Goal: Find specific page/section: Find specific page/section

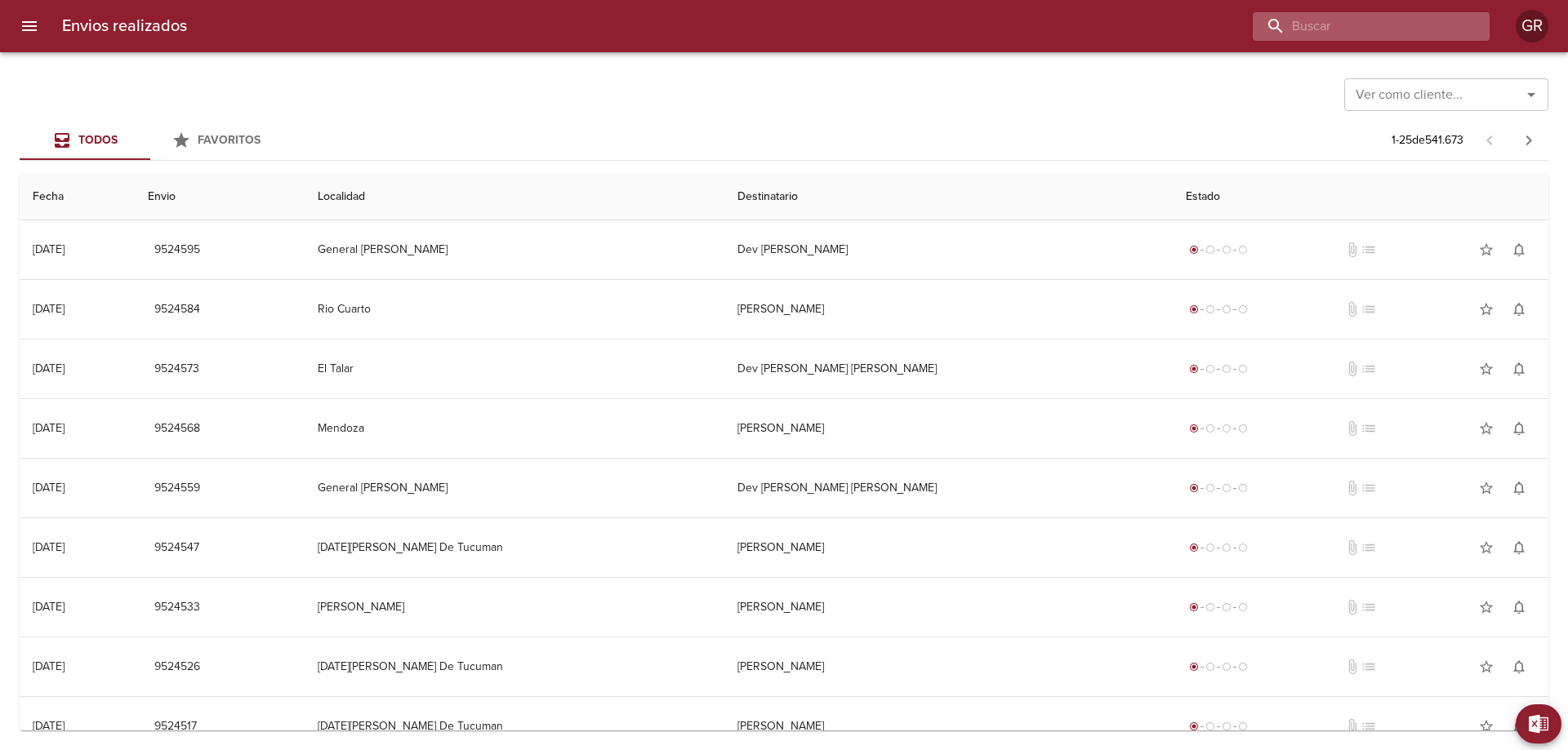
click at [1396, 22] on input "buscar" at bounding box center [1358, 27] width 209 height 29
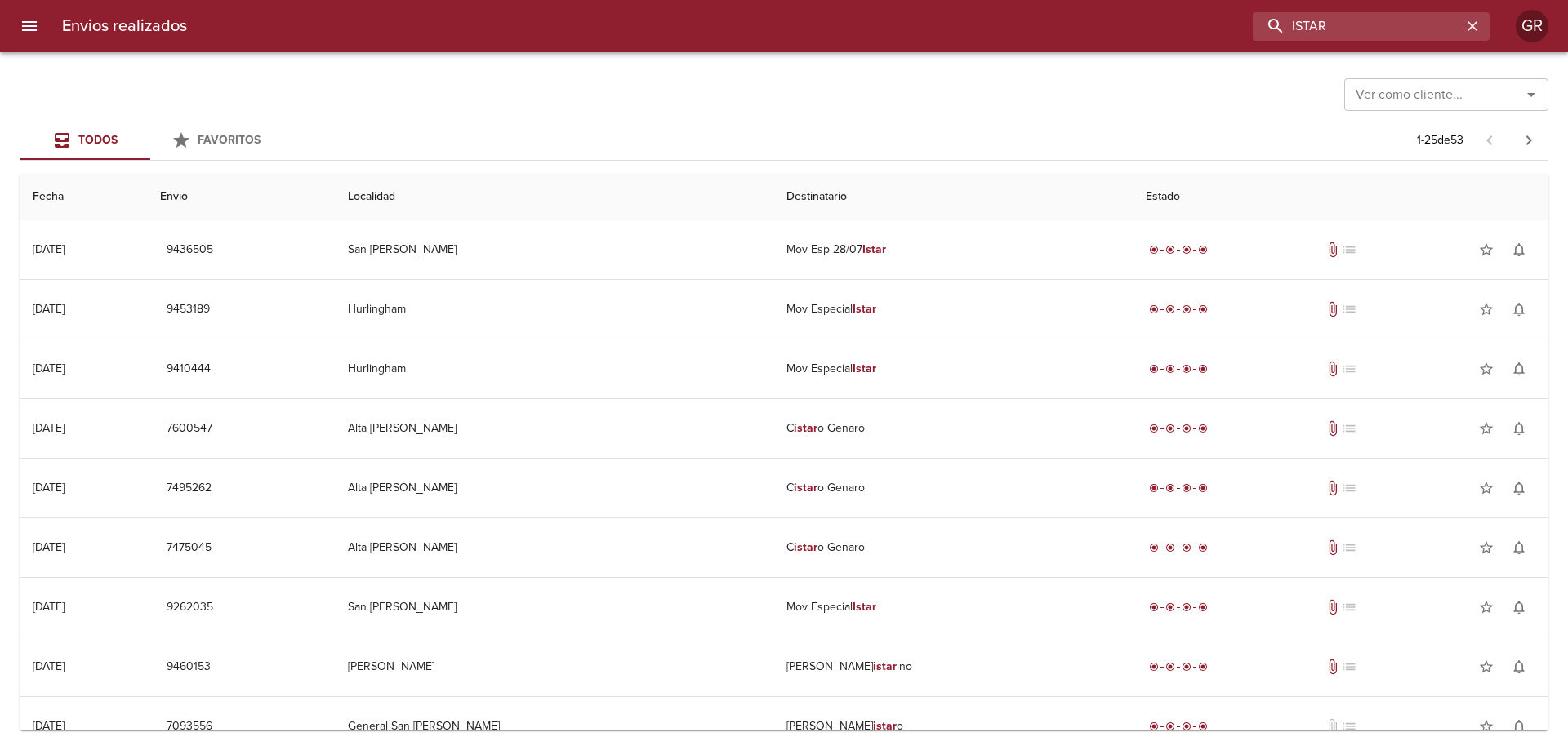
drag, startPoint x: 1352, startPoint y: 20, endPoint x: 1094, endPoint y: 54, distance: 260.2
click at [1094, 0] on div "Envios realizados ISTAR GR Ver como cliente... Ver como cliente... Todos Favori…" at bounding box center [784, 0] width 1568 height 0
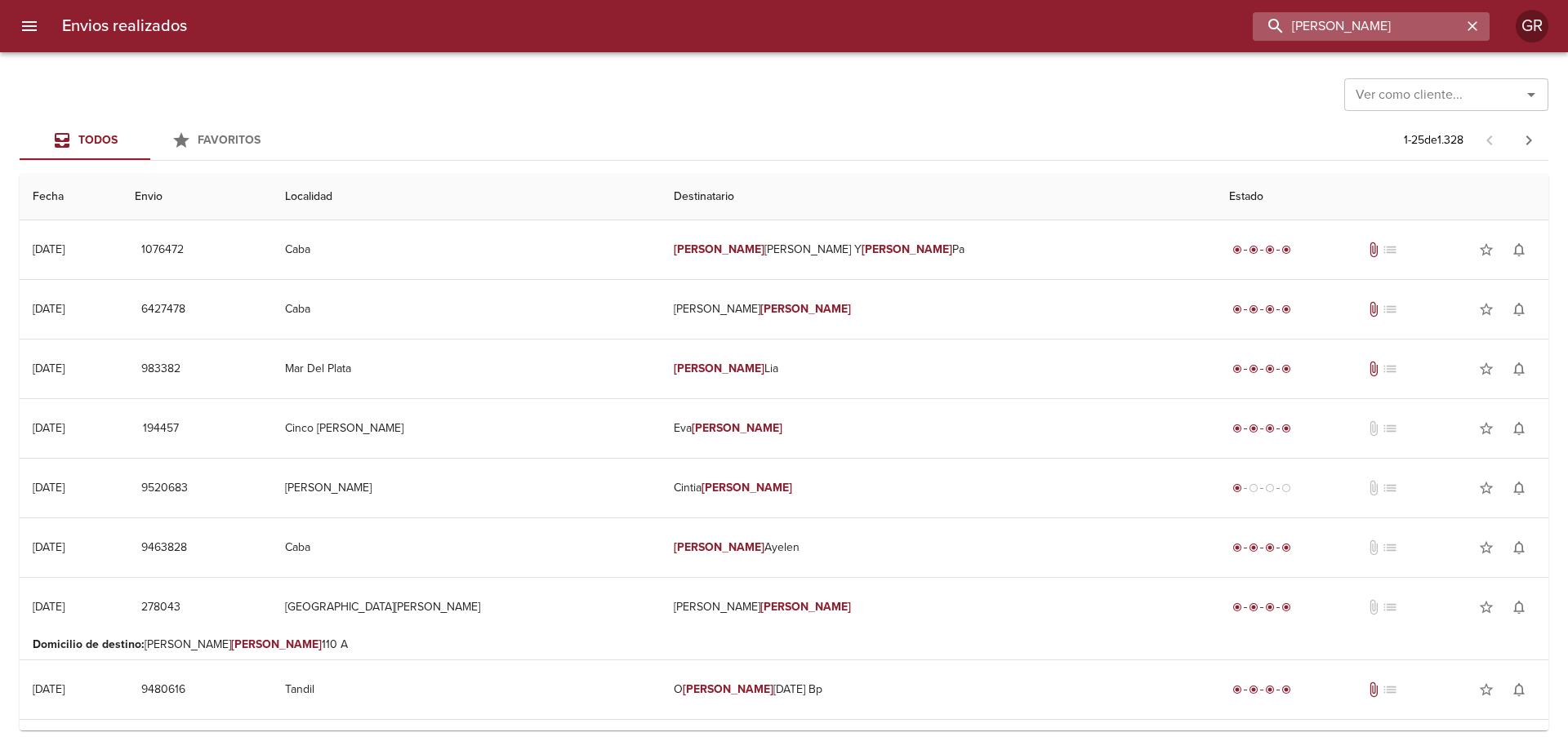
drag, startPoint x: 1332, startPoint y: 26, endPoint x: 1272, endPoint y: 30, distance: 60.1
click at [1272, 30] on input "[PERSON_NAME]" at bounding box center [1358, 27] width 209 height 29
drag, startPoint x: 1386, startPoint y: 24, endPoint x: 1115, endPoint y: 40, distance: 271.5
click at [1115, 39] on div "[PERSON_NAME]" at bounding box center [845, 27] width 1290 height 29
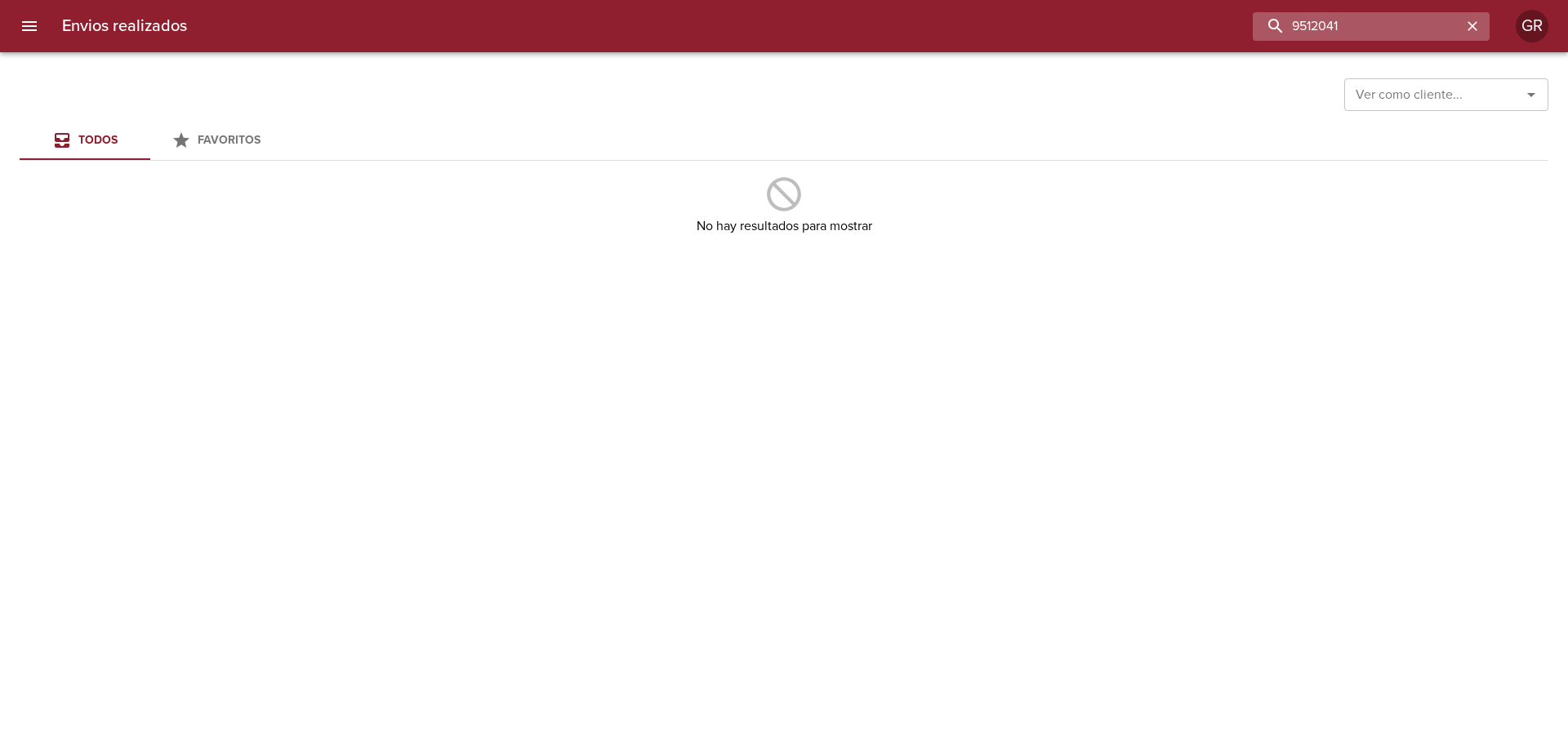
drag, startPoint x: 1341, startPoint y: 28, endPoint x: 1407, endPoint y: 33, distance: 66.2
click at [1407, 33] on input "9512041" at bounding box center [1358, 27] width 209 height 29
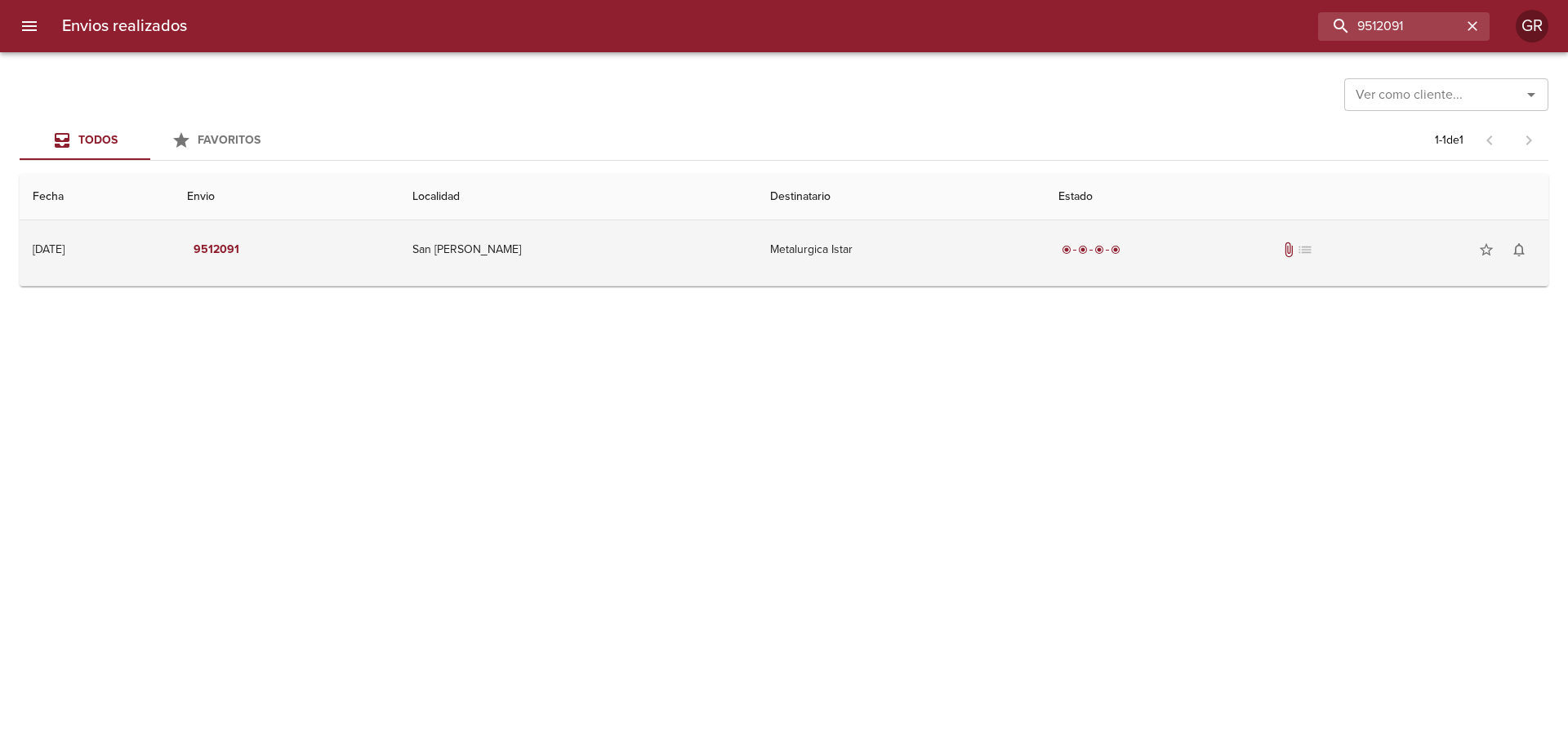
click at [987, 268] on td "Metalurgica Istar" at bounding box center [901, 250] width 288 height 59
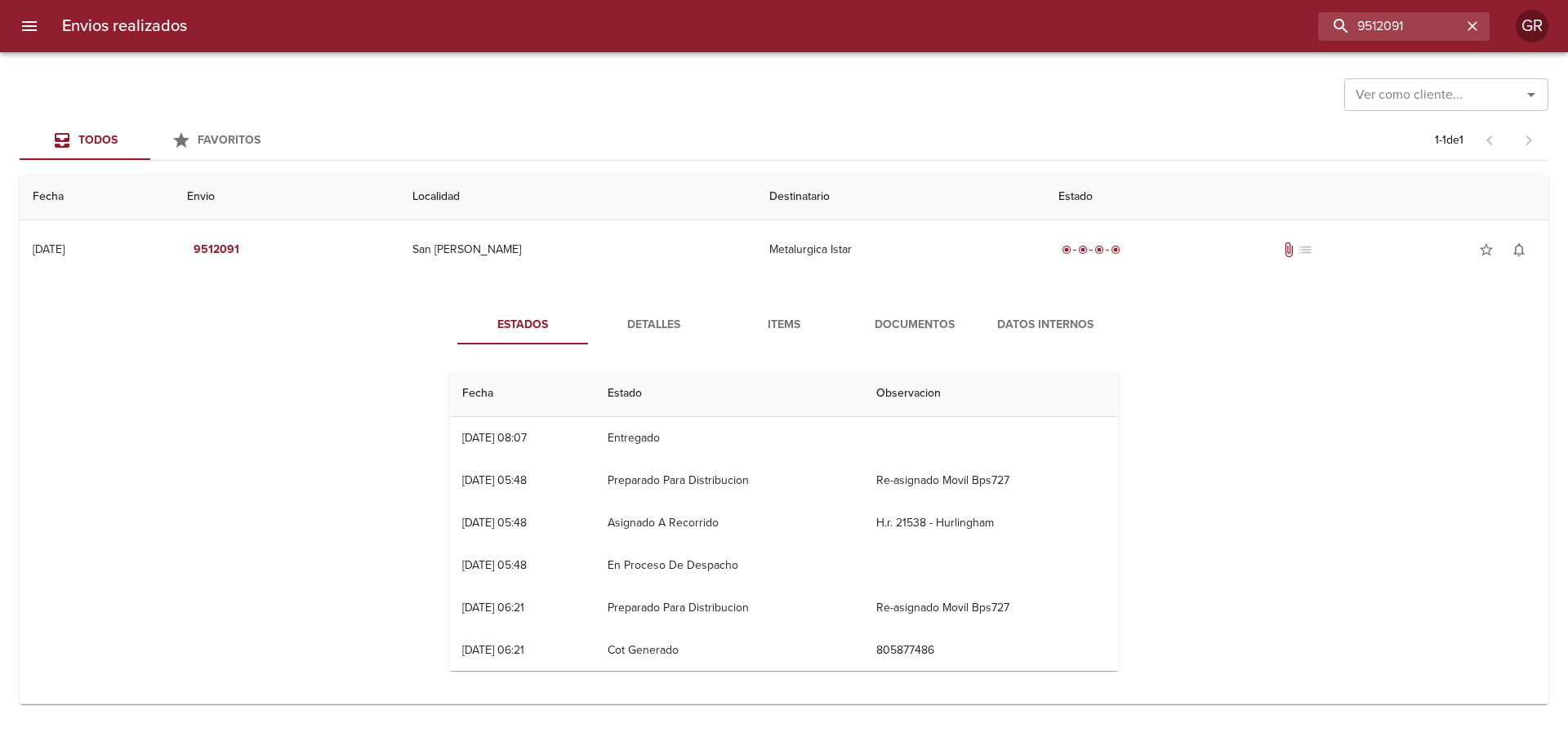
click at [905, 324] on span "Documentos" at bounding box center [915, 324] width 111 height 21
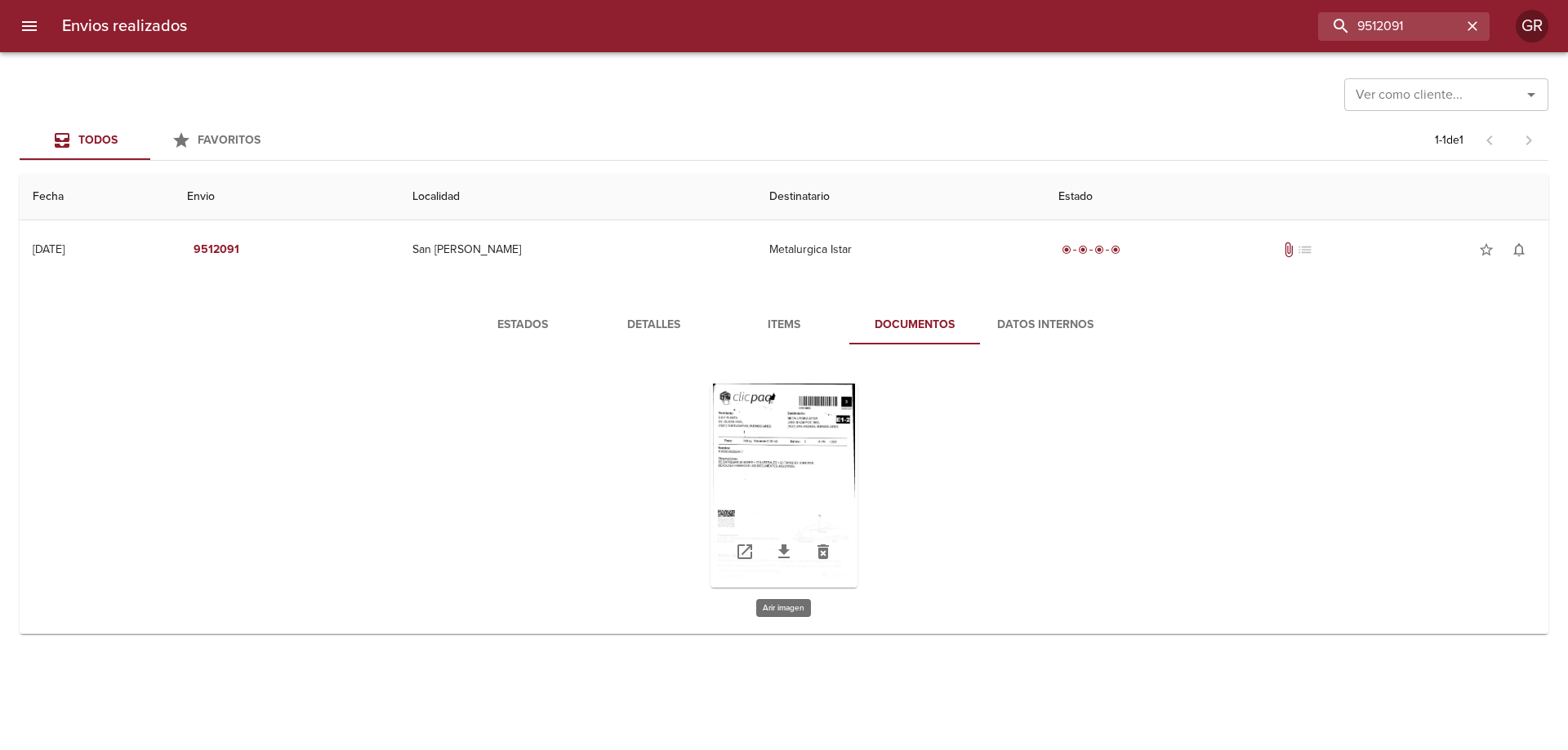
click at [803, 453] on div "Tabla de envíos del cliente" at bounding box center [784, 485] width 147 height 204
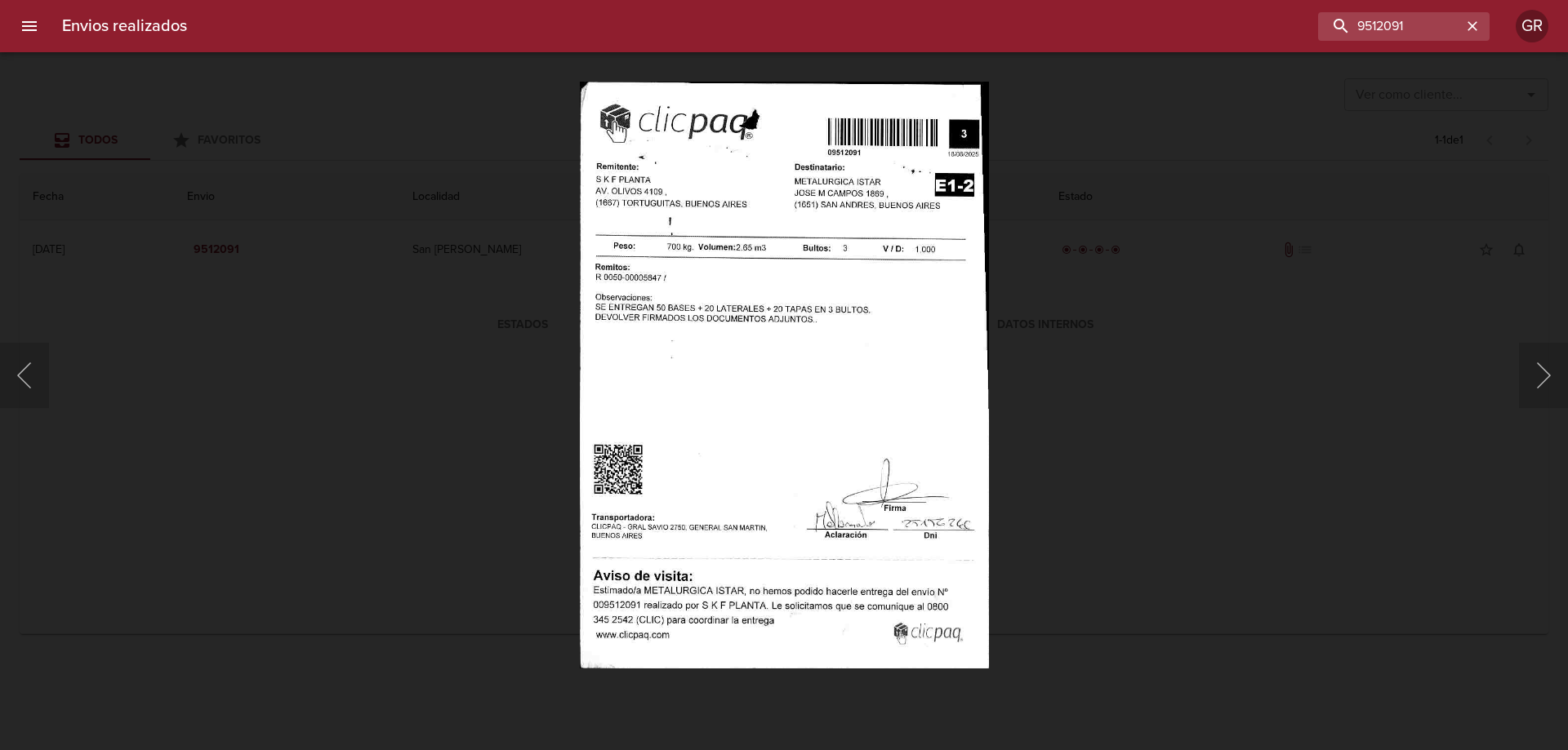
drag, startPoint x: 823, startPoint y: 687, endPoint x: 809, endPoint y: 601, distance: 87.1
click at [823, 687] on div "Lightbox" at bounding box center [784, 375] width 1568 height 750
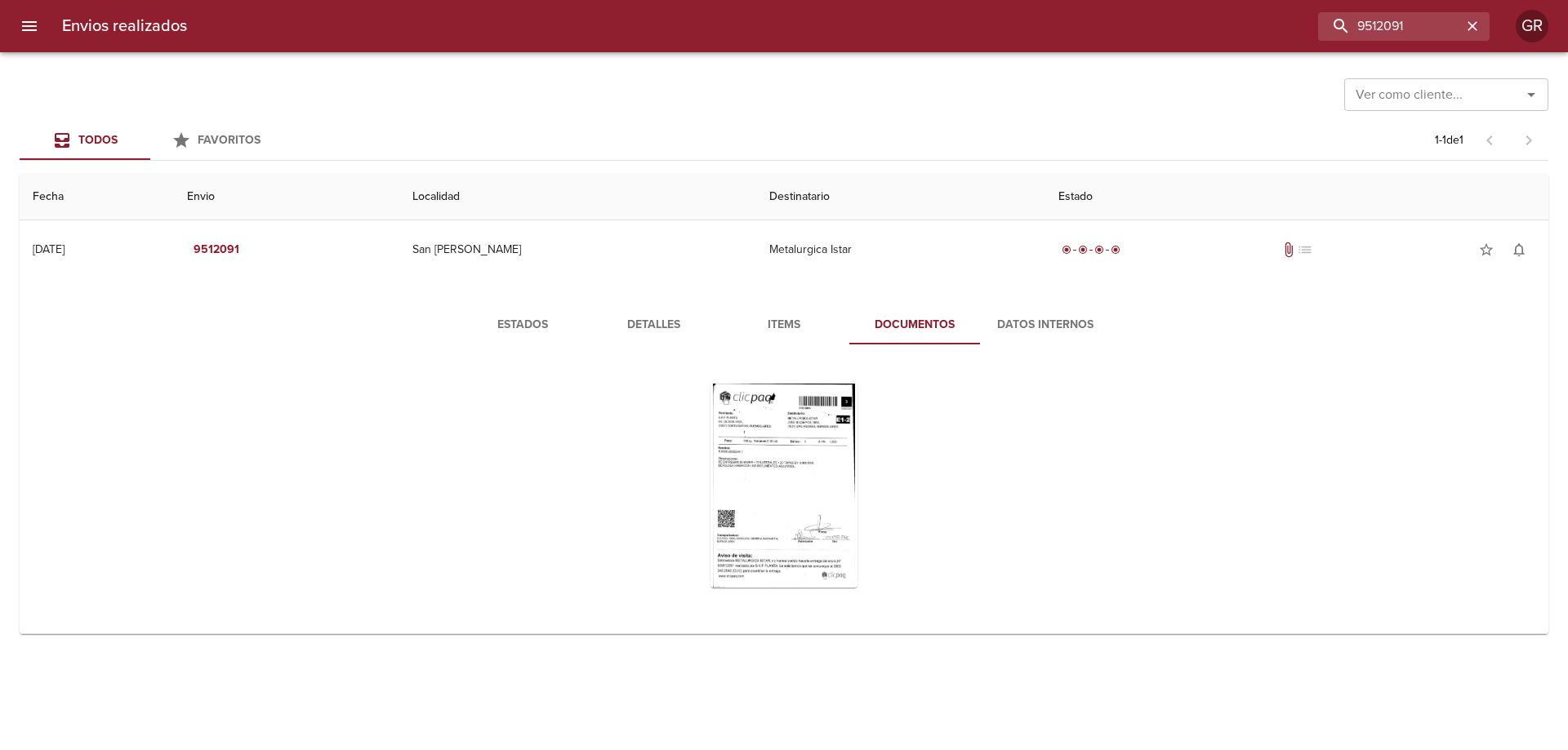
click at [809, 600] on img "Lightbox" at bounding box center [784, 375] width 409 height 587
click at [794, 478] on div "Tabla de envíos del cliente" at bounding box center [784, 485] width 147 height 204
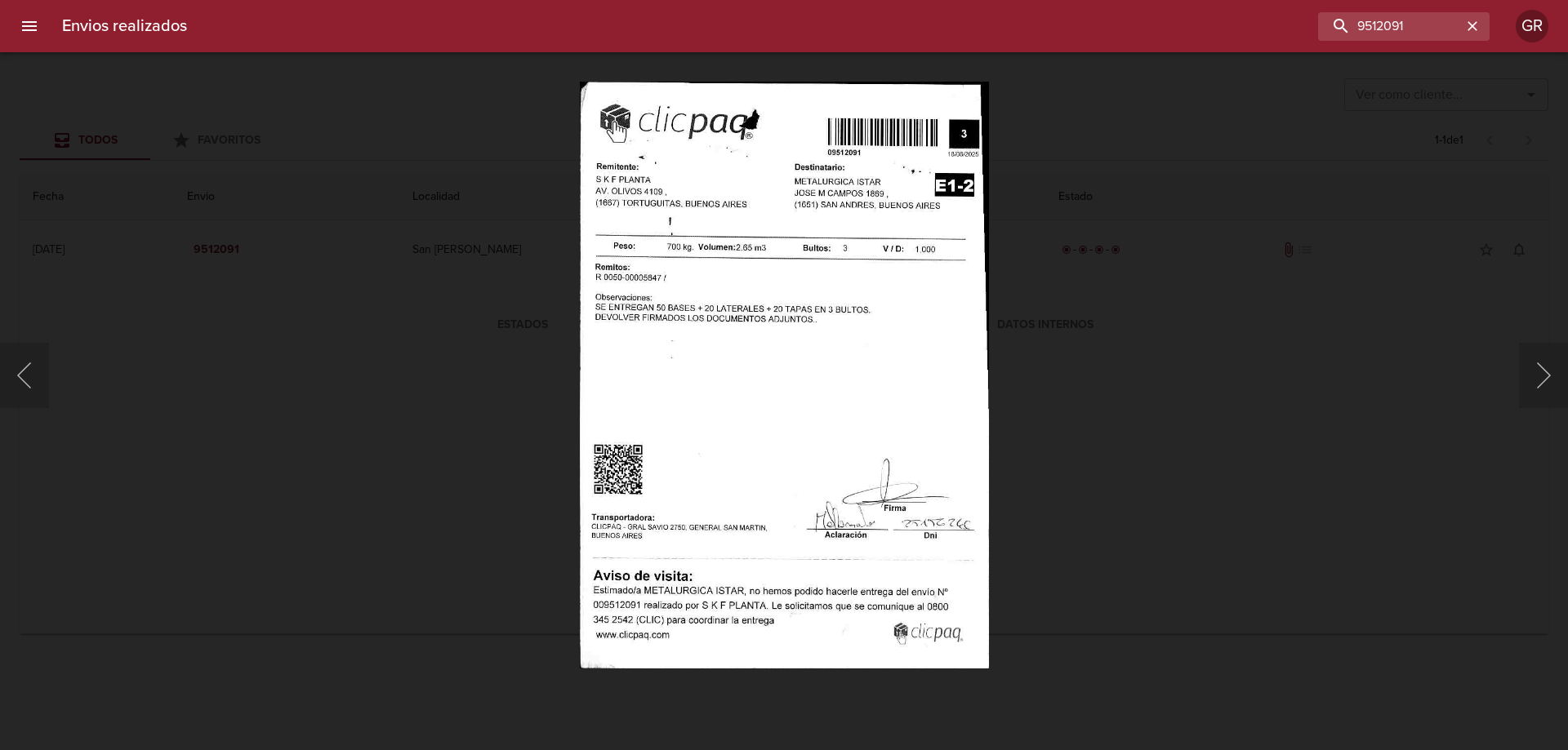
click at [811, 536] on img "Lightbox" at bounding box center [784, 375] width 409 height 587
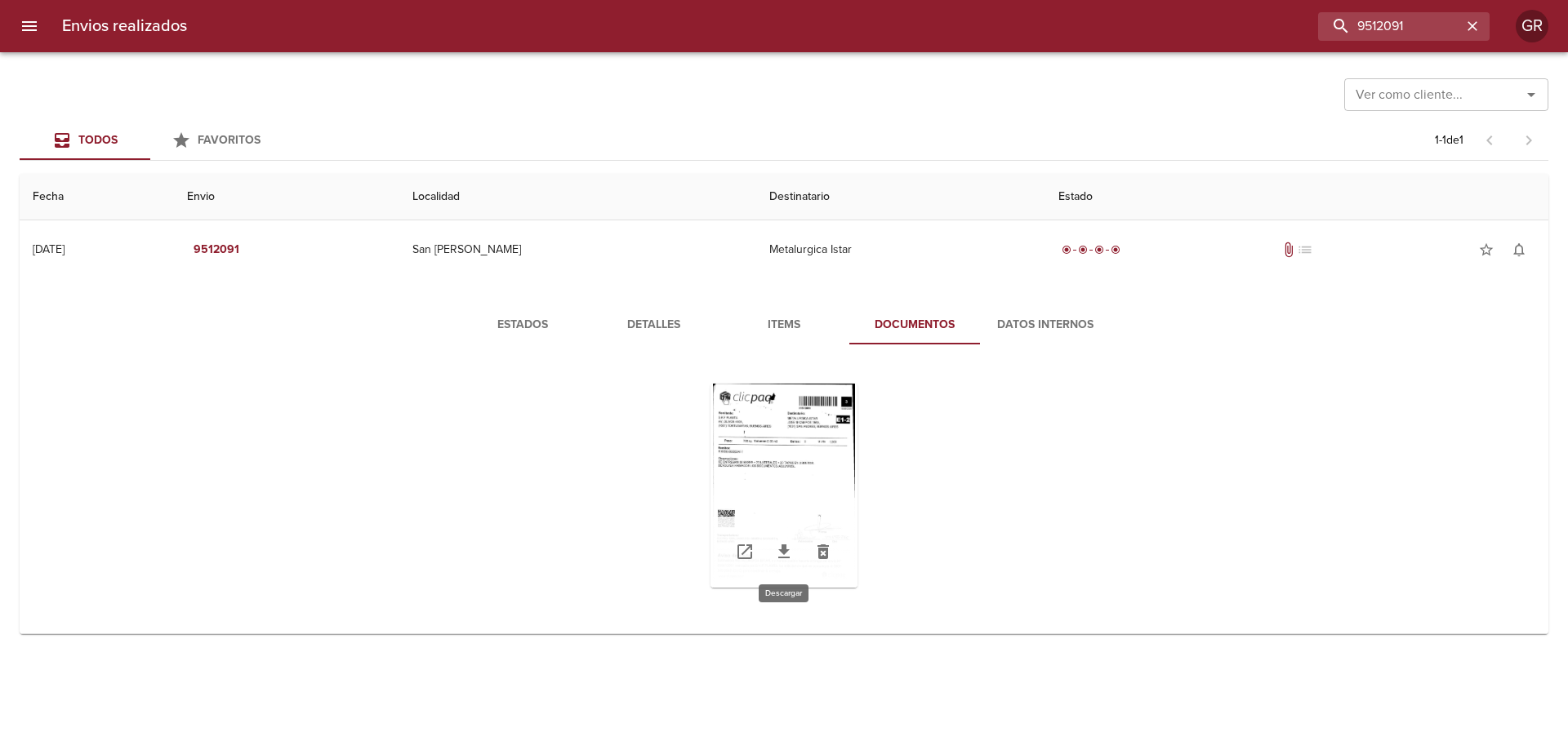
click at [791, 556] on icon "Tabla de envíos del cliente" at bounding box center [784, 552] width 20 height 20
drag, startPoint x: 1414, startPoint y: 22, endPoint x: 971, endPoint y: 29, distance: 443.1
click at [971, 29] on div "9512091" at bounding box center [845, 27] width 1290 height 29
paste input "[PERSON_NAME]"
type input "[PERSON_NAME]"
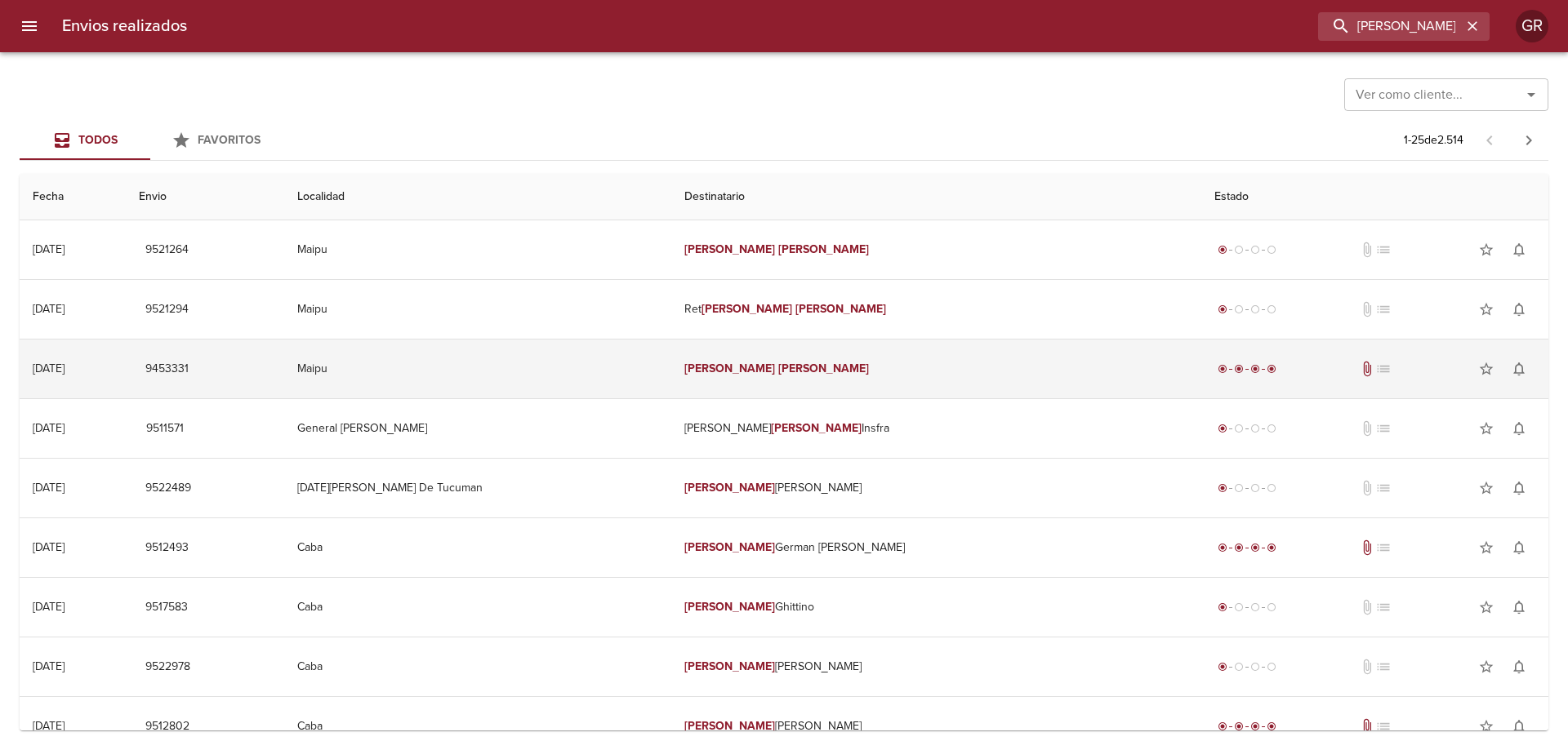
click at [929, 378] on td "[PERSON_NAME]" at bounding box center [937, 369] width 530 height 59
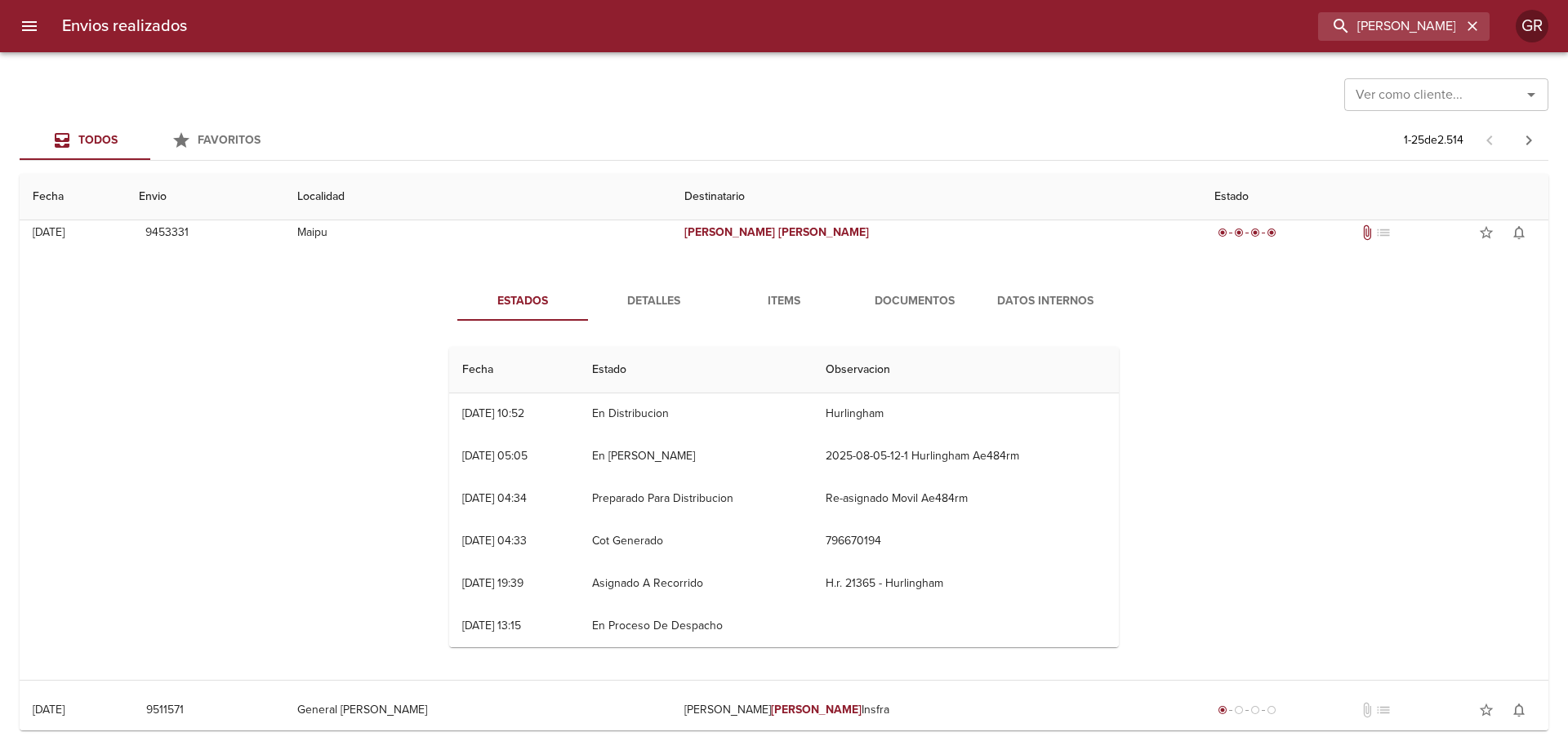
scroll to position [164, 0]
